Goal: Browse casually

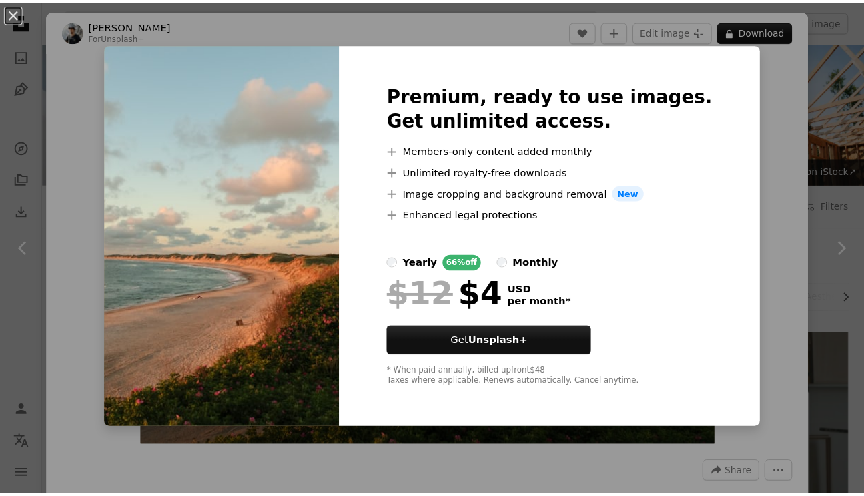
scroll to position [401, 0]
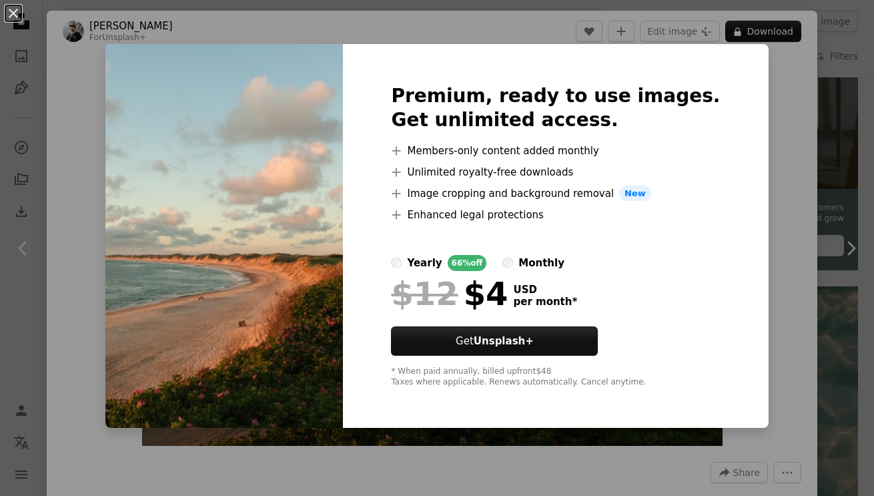
click at [306, 23] on div "An X shape Premium, ready to use images. Get unlimited access. A plus sign Memb…" at bounding box center [437, 248] width 874 height 496
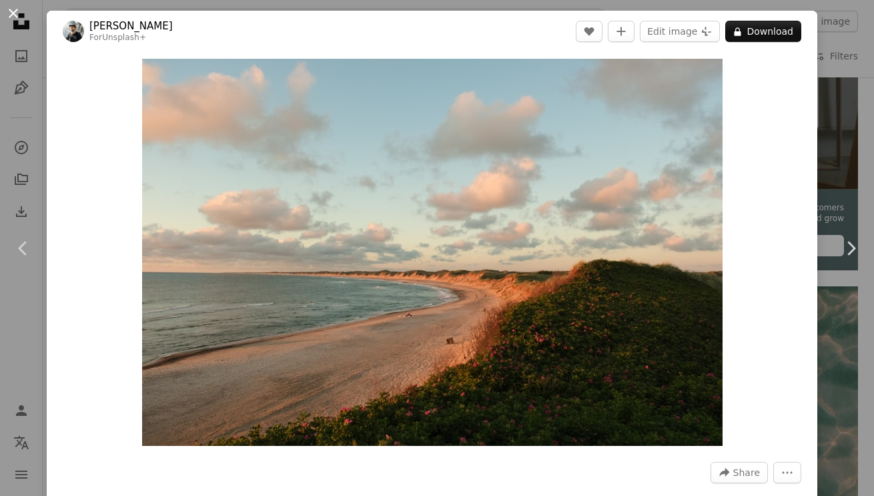
click at [15, 9] on button "An X shape" at bounding box center [13, 13] width 16 height 16
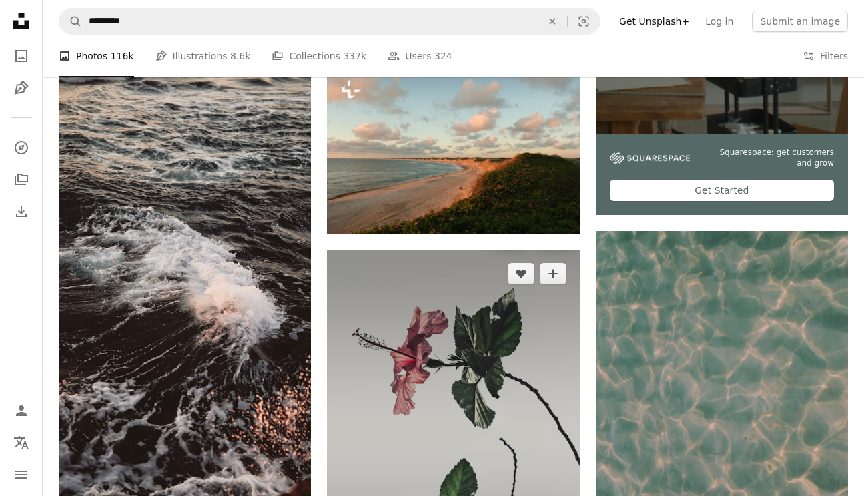
scroll to position [467, 0]
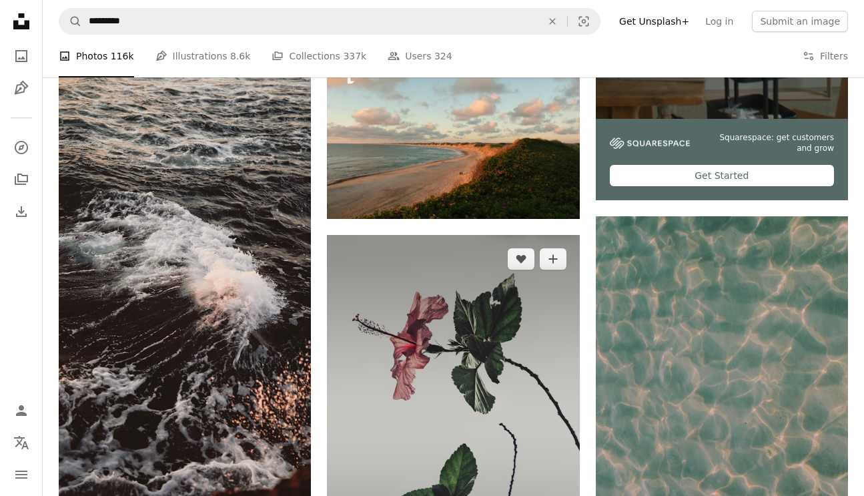
click at [487, 345] on img at bounding box center [453, 424] width 252 height 378
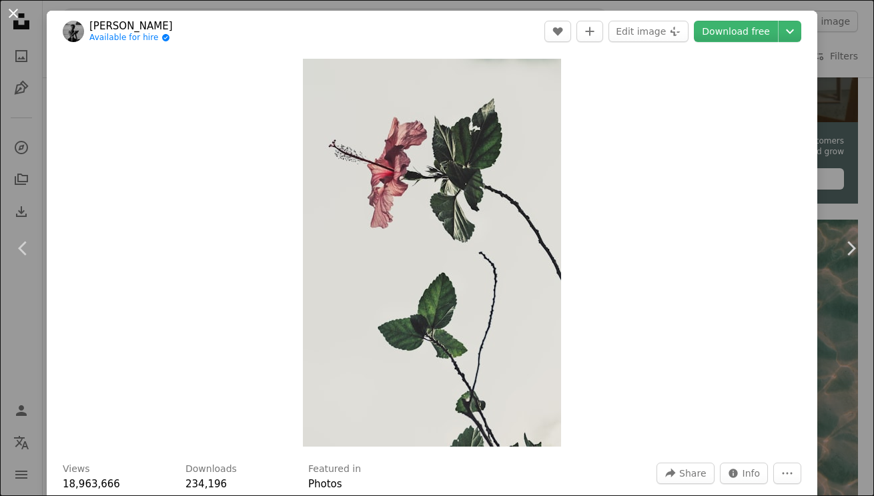
click at [11, 10] on button "An X shape" at bounding box center [13, 13] width 16 height 16
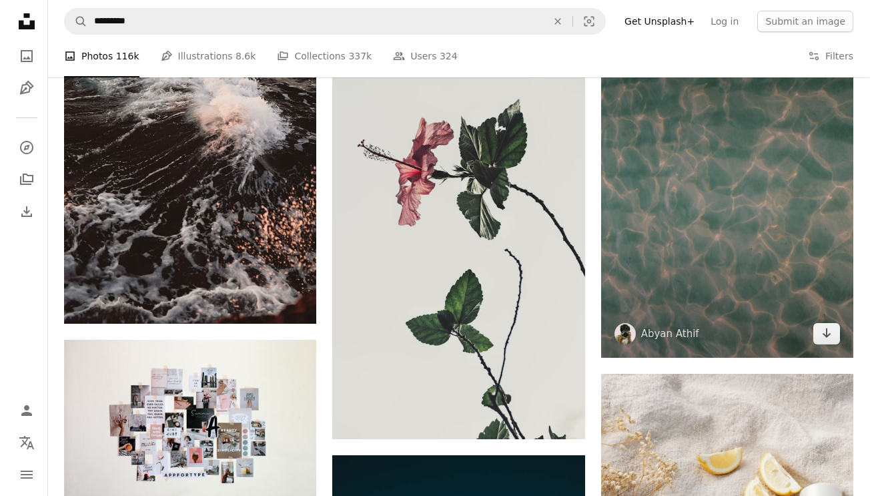
scroll to position [801, 0]
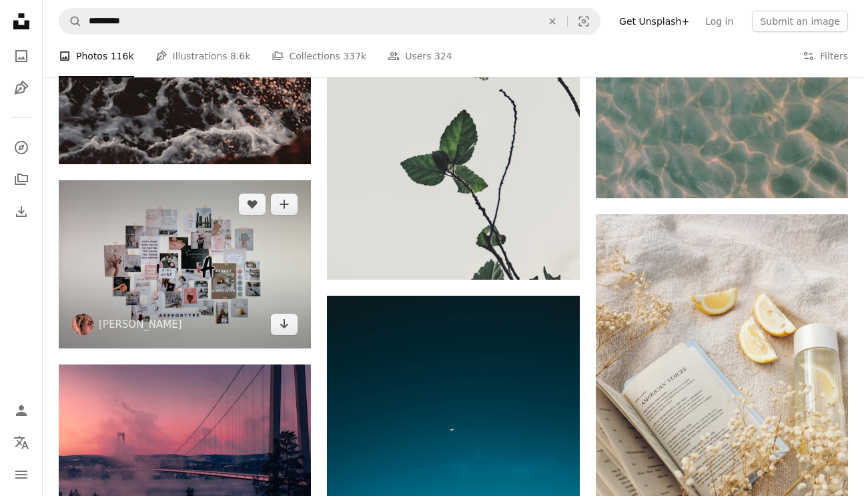
click at [239, 266] on img at bounding box center [185, 264] width 252 height 168
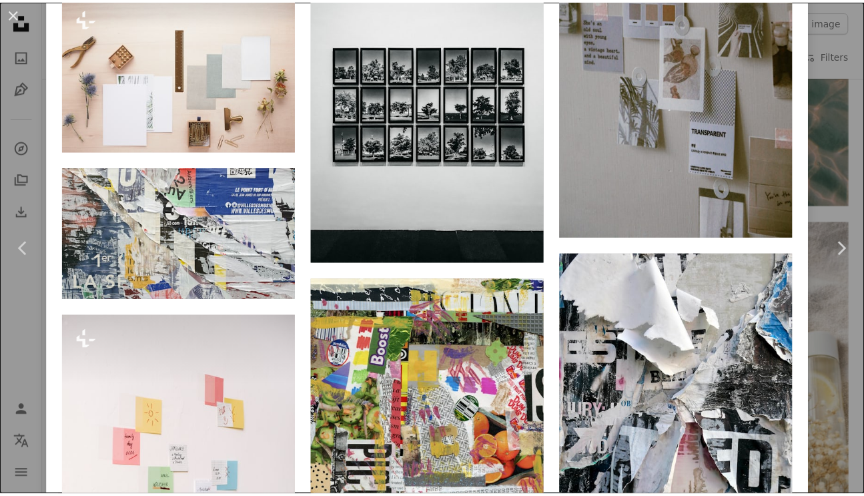
scroll to position [3071, 0]
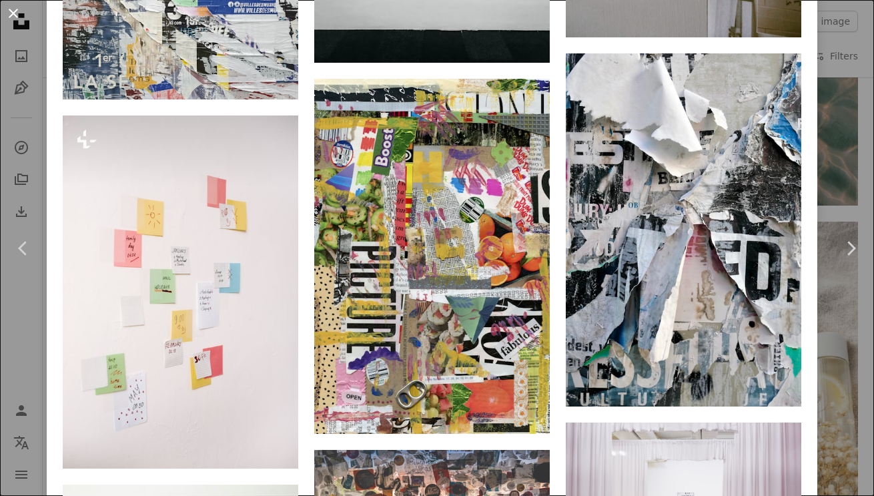
click at [12, 18] on button "An X shape" at bounding box center [13, 13] width 16 height 16
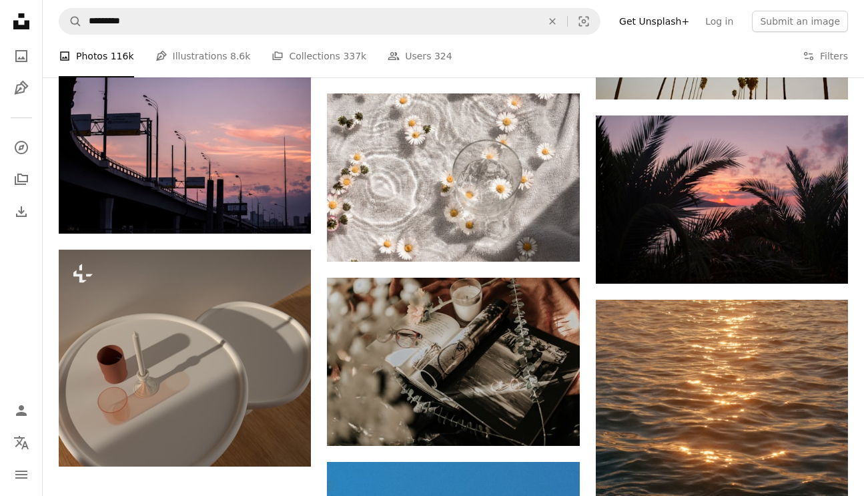
scroll to position [1402, 0]
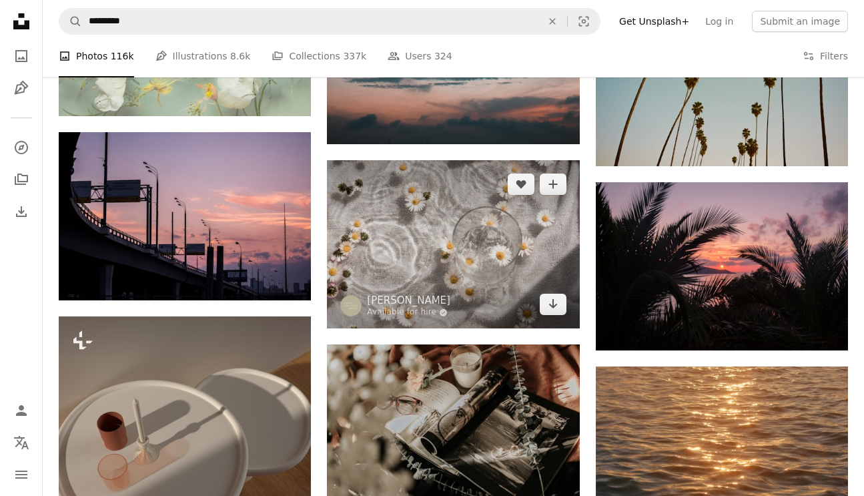
click at [435, 258] on img at bounding box center [453, 244] width 252 height 168
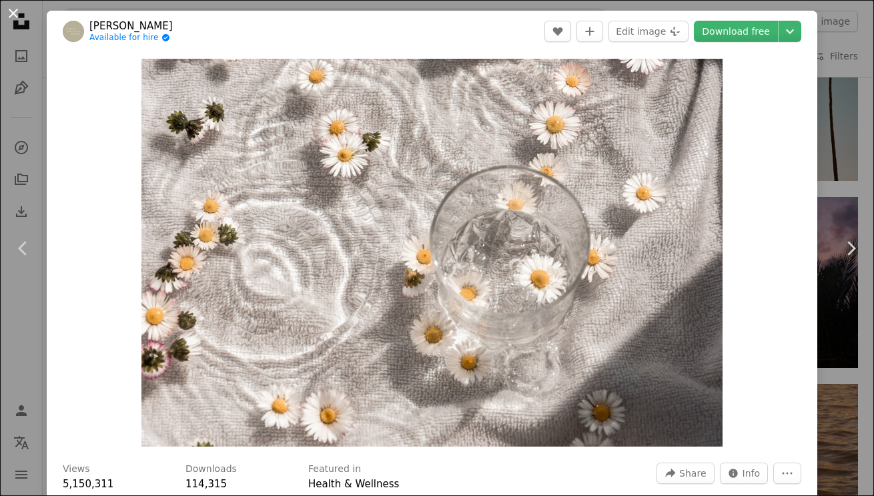
click at [17, 15] on button "An X shape" at bounding box center [13, 13] width 16 height 16
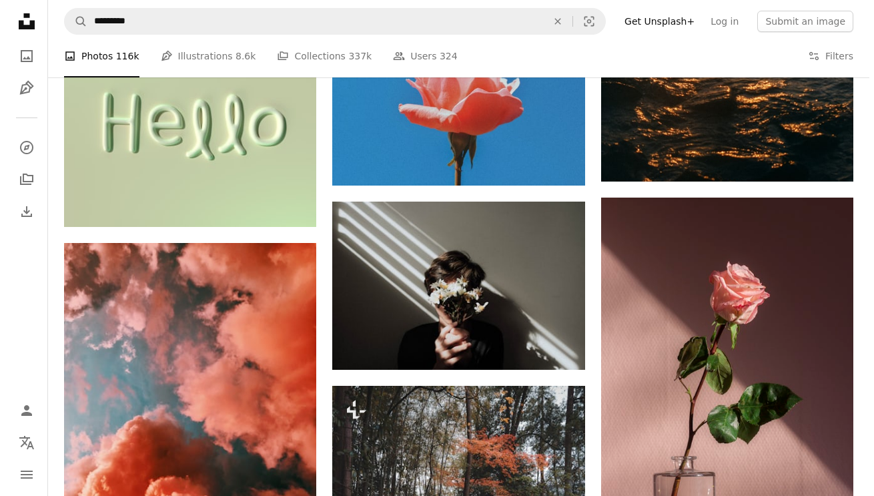
scroll to position [1936, 0]
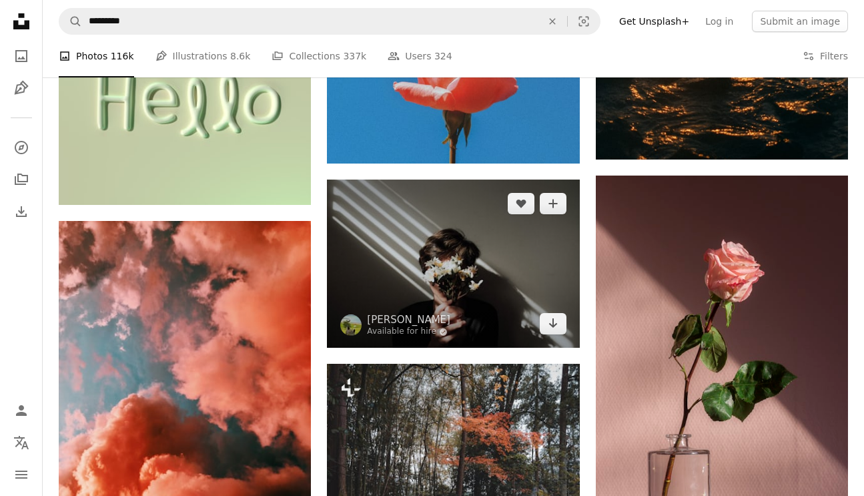
click at [469, 276] on img at bounding box center [453, 264] width 252 height 169
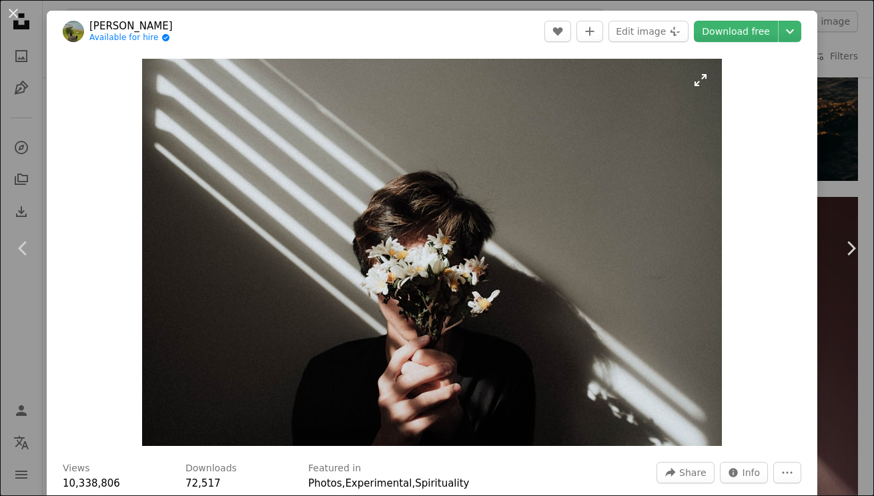
drag, startPoint x: 373, startPoint y: 255, endPoint x: 692, endPoint y: 85, distance: 361.7
click at [692, 85] on img "Zoom in on this image" at bounding box center [432, 252] width 580 height 387
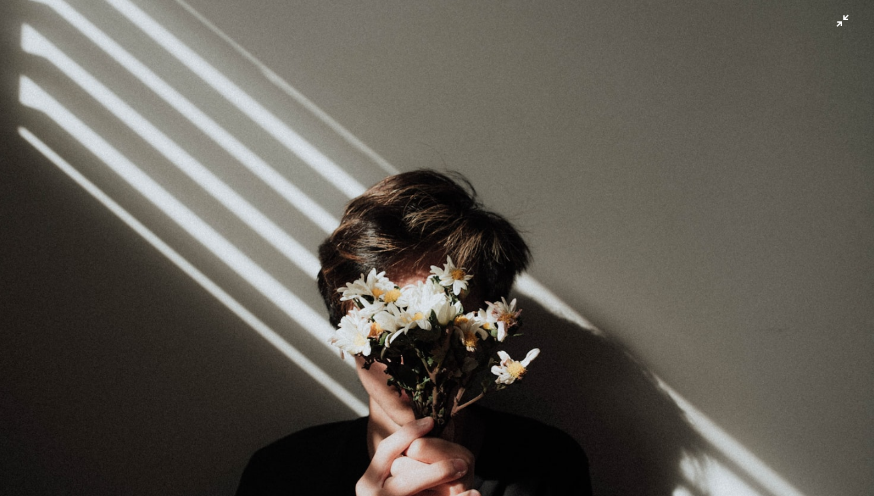
scroll to position [37, 0]
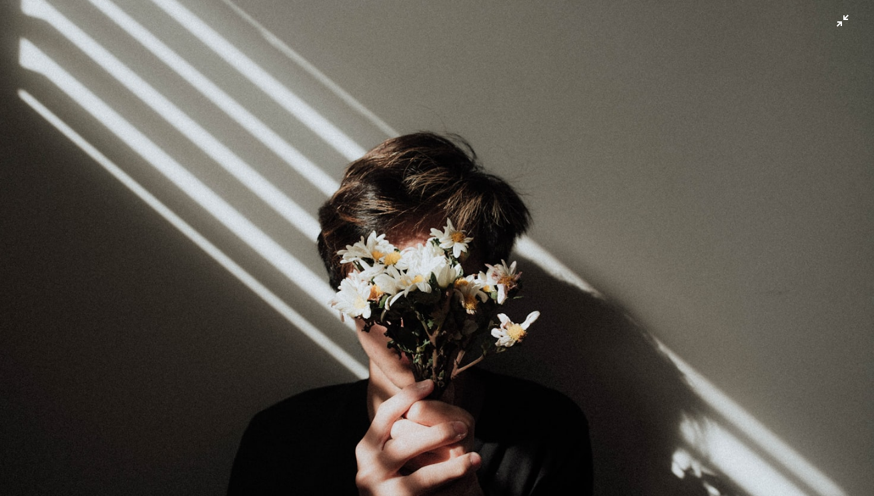
click at [831, 21] on img "Zoom out on this image" at bounding box center [437, 254] width 876 height 585
